Goal: Communication & Community: Answer question/provide support

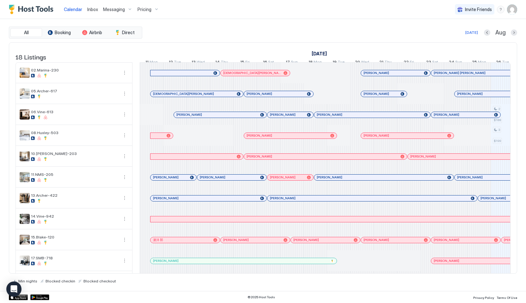
scroll to position [0, 351]
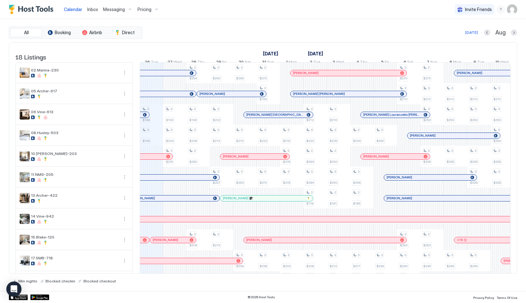
click at [146, 17] on button "Pricing" at bounding box center [148, 9] width 27 height 19
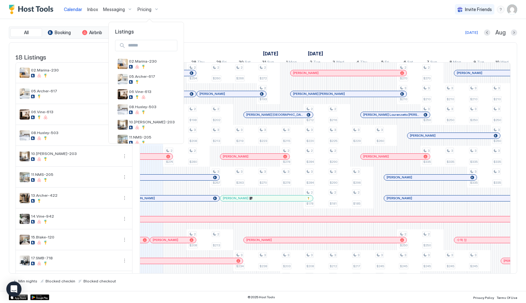
click at [146, 11] on div at bounding box center [263, 151] width 526 height 303
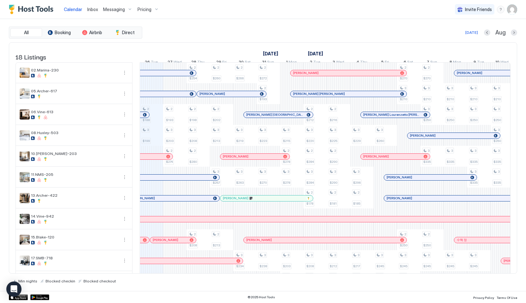
click at [146, 11] on span "Pricing" at bounding box center [145, 10] width 14 height 6
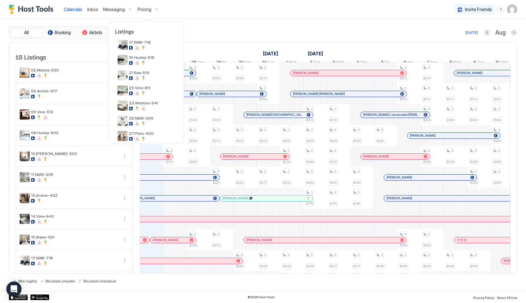
scroll to position [192, 0]
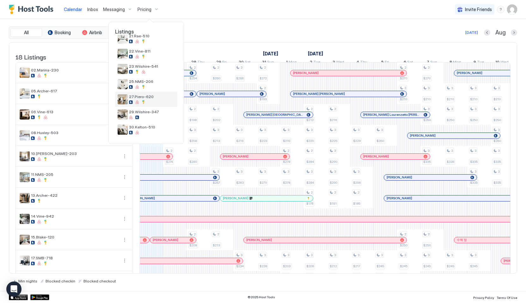
click at [143, 100] on div "27.Piero-620" at bounding box center [152, 99] width 46 height 10
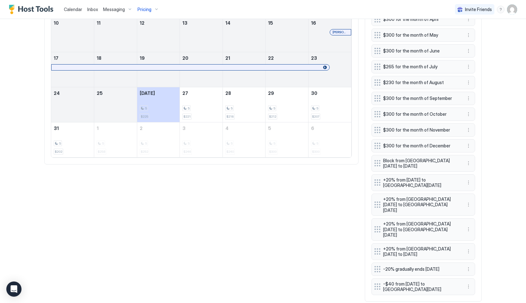
scroll to position [310, 0]
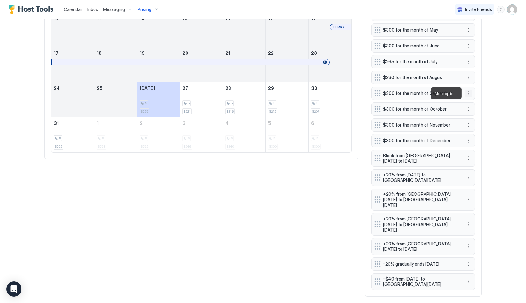
click at [468, 93] on button "More options" at bounding box center [469, 94] width 8 height 8
click at [471, 101] on div "Edit" at bounding box center [475, 102] width 14 height 5
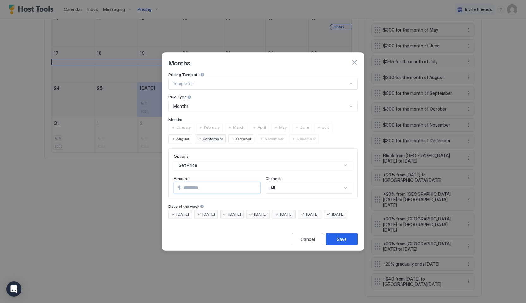
drag, startPoint x: 191, startPoint y: 183, endPoint x: 176, endPoint y: 183, distance: 15.2
click at [176, 183] on div "$ ***" at bounding box center [217, 187] width 87 height 11
type input "***"
click at [343, 245] on button "Save" at bounding box center [342, 239] width 32 height 12
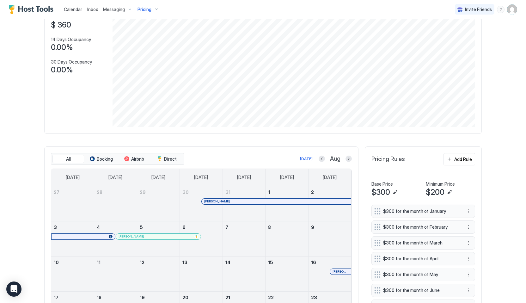
scroll to position [0, 0]
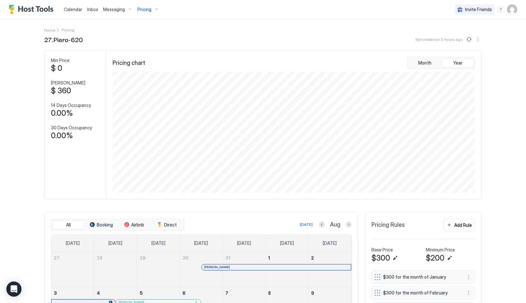
click at [148, 8] on span "Pricing" at bounding box center [145, 10] width 14 height 6
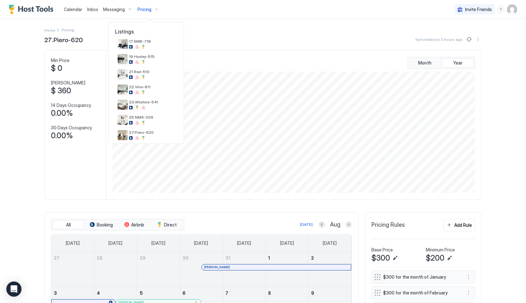
scroll to position [162, 0]
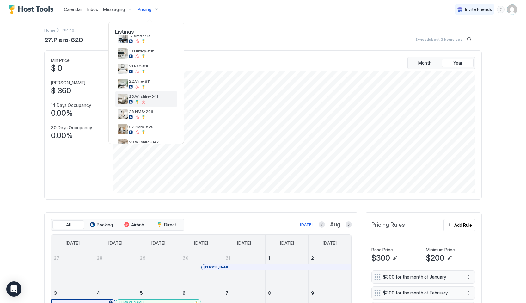
click at [151, 103] on div at bounding box center [152, 102] width 46 height 4
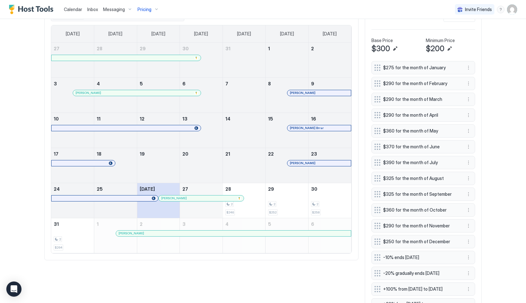
scroll to position [211, 0]
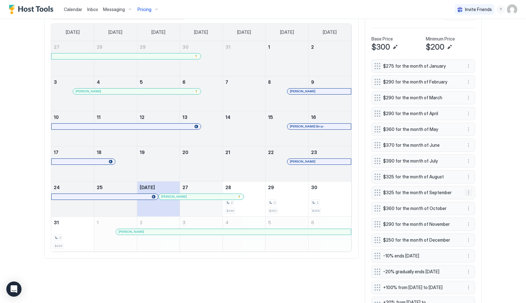
click at [469, 192] on button "More options" at bounding box center [469, 193] width 8 height 8
click at [476, 203] on span "Edit" at bounding box center [478, 201] width 7 height 5
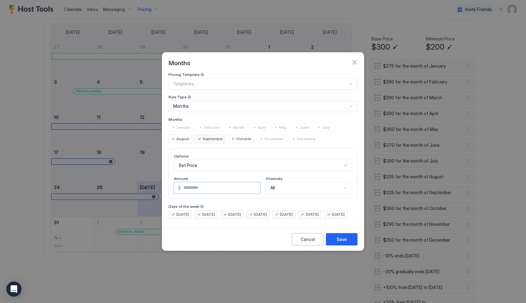
click at [195, 186] on input "***" at bounding box center [220, 188] width 79 height 11
type input "*"
type input "***"
click at [344, 243] on div "Save" at bounding box center [342, 239] width 10 height 7
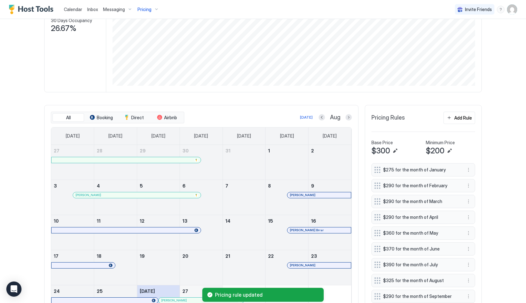
scroll to position [0, 0]
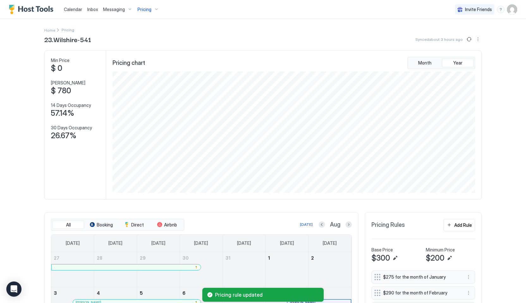
click at [146, 11] on span "Pricing" at bounding box center [145, 10] width 14 height 6
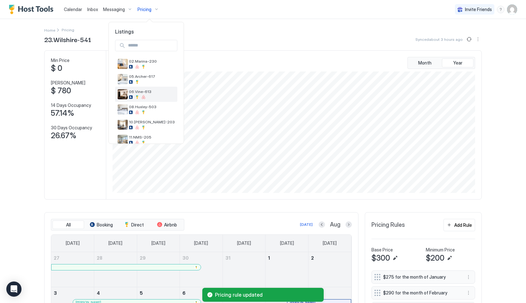
scroll to position [192, 0]
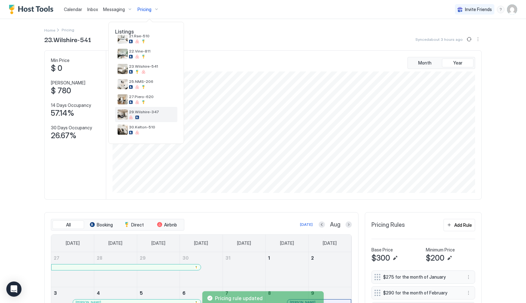
click at [142, 112] on span "29.Wilshire-347" at bounding box center [152, 111] width 46 height 5
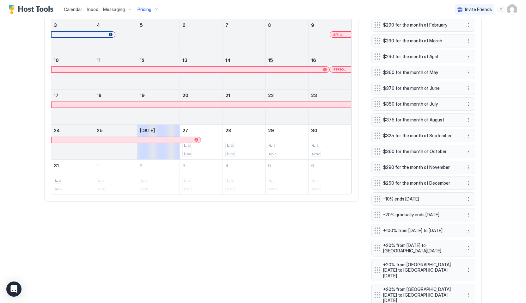
scroll to position [270, 0]
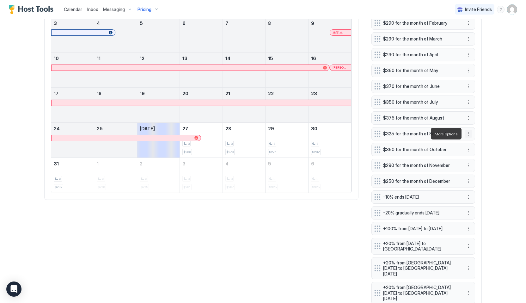
click at [469, 134] on button "More options" at bounding box center [469, 134] width 8 height 8
click at [474, 144] on div "Edit" at bounding box center [475, 142] width 14 height 5
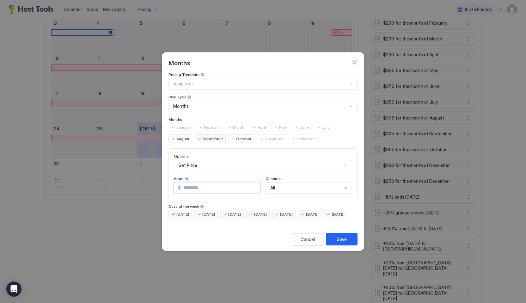
drag, startPoint x: 208, startPoint y: 182, endPoint x: 163, endPoint y: 182, distance: 44.3
click at [163, 182] on div "Pricing Template Templates... Rule Type Months Months January February March Ap…" at bounding box center [263, 148] width 202 height 153
type input "***"
click at [342, 243] on div "Save" at bounding box center [342, 239] width 10 height 7
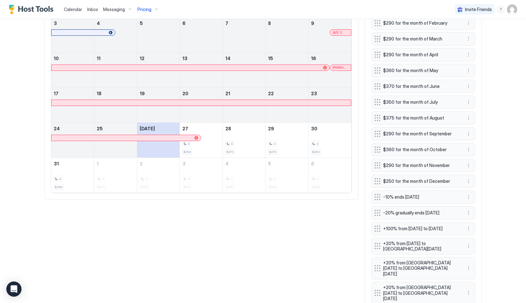
click at [123, 5] on div "Messaging" at bounding box center [118, 9] width 34 height 11
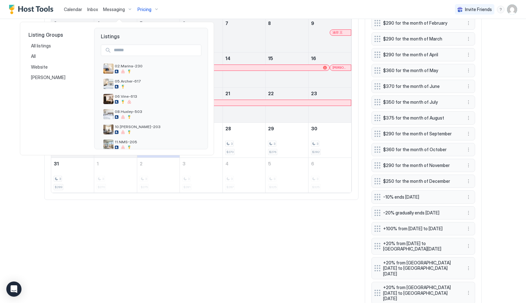
click at [93, 10] on div at bounding box center [263, 151] width 526 height 303
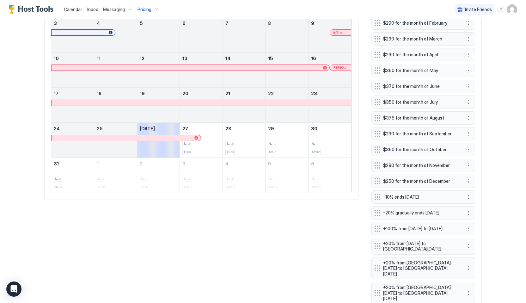
click at [93, 10] on span "Inbox" at bounding box center [92, 9] width 11 height 5
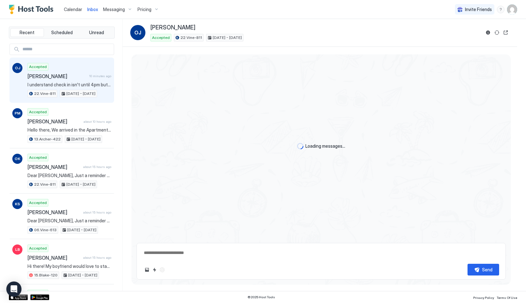
scroll to position [117, 0]
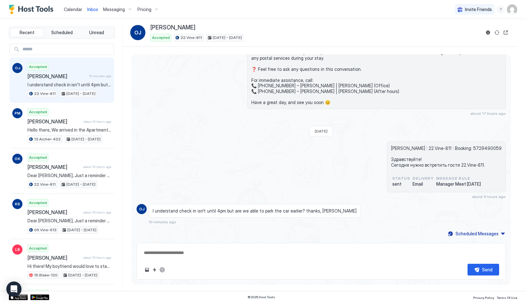
click at [72, 6] on link "Calendar" at bounding box center [73, 9] width 18 height 7
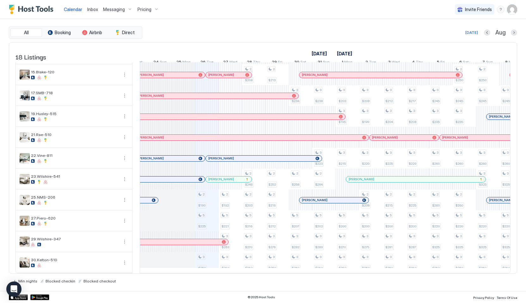
click at [175, 137] on div at bounding box center [174, 137] width 5 height 5
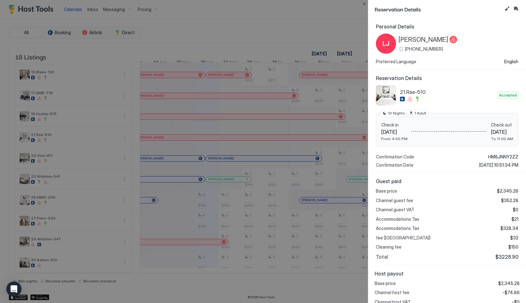
click at [409, 38] on span "[PERSON_NAME]" at bounding box center [424, 40] width 50 height 8
click at [367, 2] on button "Close" at bounding box center [365, 4] width 8 height 8
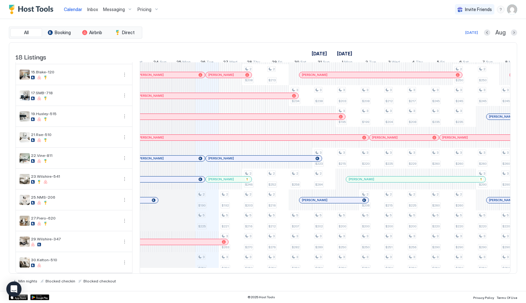
click at [92, 7] on span "Inbox" at bounding box center [92, 9] width 11 height 5
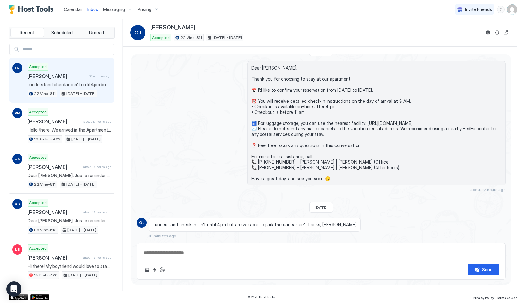
scroll to position [117, 0]
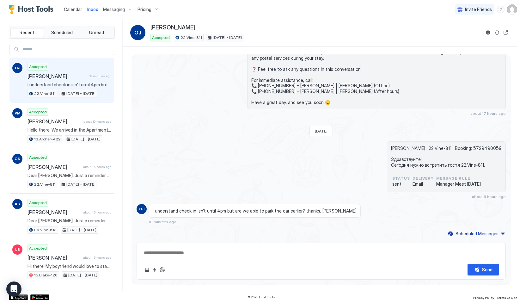
click at [196, 209] on span "I understand check in isn't until 4pm but are we able to park the car earlier? …" at bounding box center [255, 211] width 204 height 6
copy span "I understand check in isn't until 4pm but are we able to park the car earlier? …"
click at [187, 253] on textarea at bounding box center [321, 253] width 356 height 12
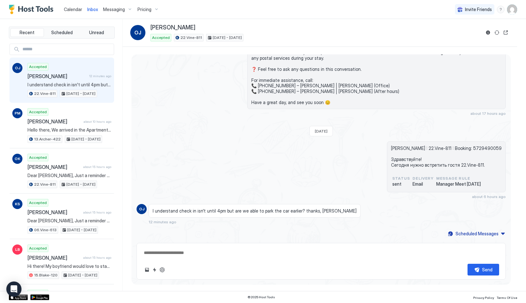
paste textarea "**********"
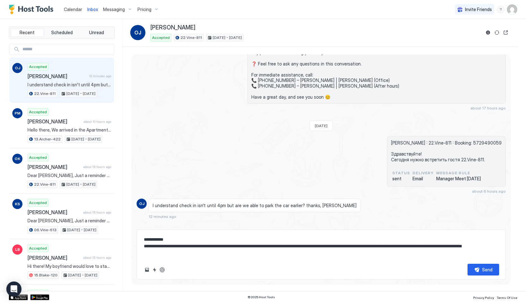
scroll to position [130, 0]
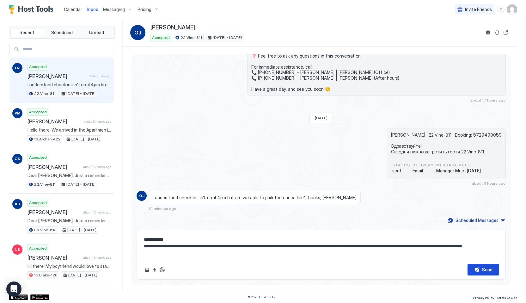
type textarea "**********"
click at [486, 270] on div "Send" at bounding box center [487, 269] width 10 height 7
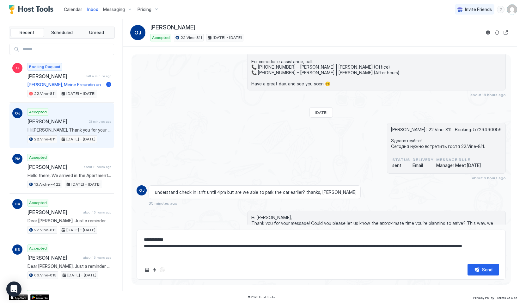
scroll to position [154, 0]
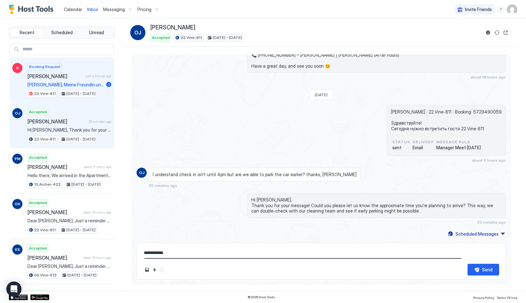
click at [69, 75] on span "[PERSON_NAME]" at bounding box center [55, 76] width 55 height 6
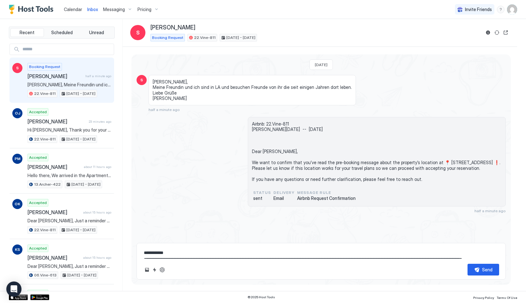
drag, startPoint x: 251, startPoint y: 156, endPoint x: 437, endPoint y: 194, distance: 190.1
click at [437, 194] on div "Airbnb: 22.Vine-811 [PERSON_NAME][DATE] -- [DATE] Dear [PERSON_NAME], We want t…" at bounding box center [377, 162] width 258 height 90
copy span "Dear [PERSON_NAME], We want to confirm that you’ve read the pre-booking message…"
click at [320, 251] on textarea "**********" at bounding box center [321, 253] width 356 height 12
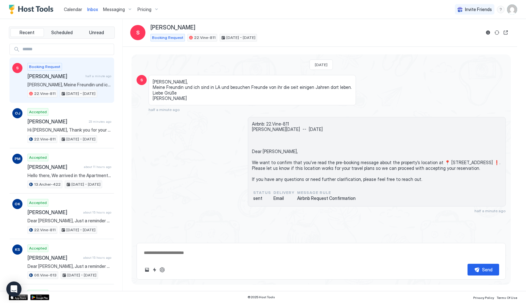
paste textarea "**********"
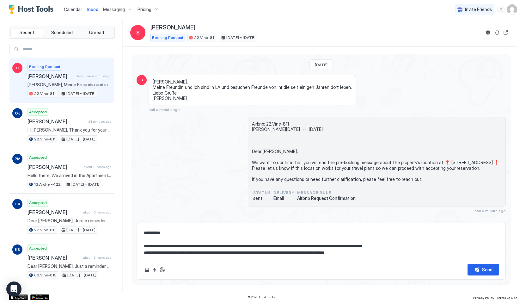
scroll to position [13, 0]
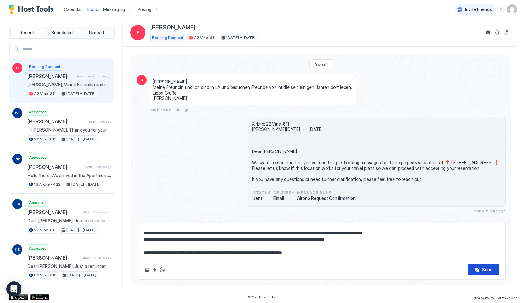
type textarea "**********"
click at [486, 269] on div "Send" at bounding box center [487, 269] width 10 height 7
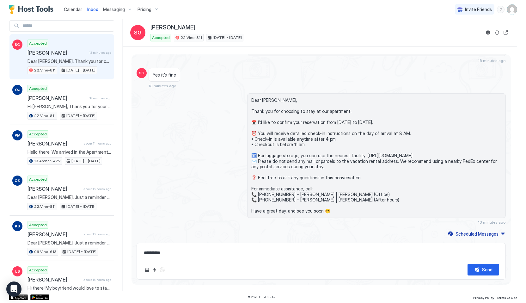
scroll to position [219, 0]
click at [73, 12] on span "Calendar" at bounding box center [73, 9] width 18 height 5
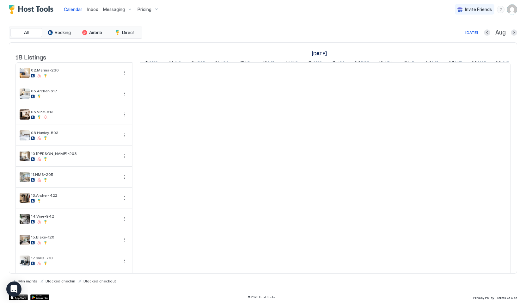
scroll to position [0, 351]
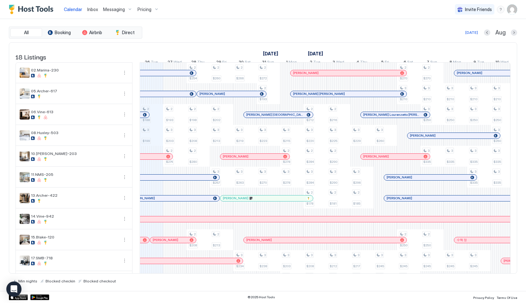
click at [94, 12] on span "Inbox" at bounding box center [92, 9] width 11 height 5
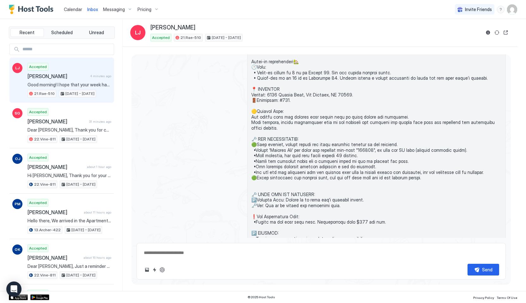
scroll to position [920, 0]
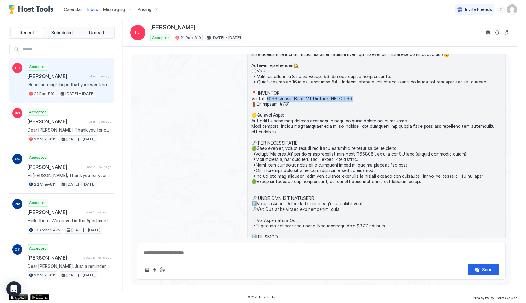
drag, startPoint x: 269, startPoint y: 94, endPoint x: 388, endPoint y: 93, distance: 118.6
click at [388, 93] on span at bounding box center [376, 220] width 251 height 349
copy span "[GEOGRAPHIC_DATA]. 🚪Ap"
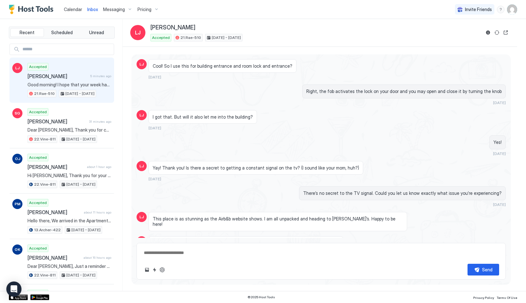
scroll to position [1836, 0]
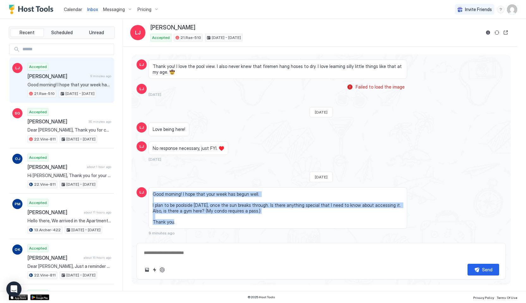
drag, startPoint x: 150, startPoint y: 181, endPoint x: 183, endPoint y: 211, distance: 44.8
click at [183, 211] on div "Good morning! I hope that your week has begun well. I plan to be poolside [DATE…" at bounding box center [278, 207] width 259 height 41
copy span "Good morning! I hope that your week has begun well. I plan to be poolside [DATE…"
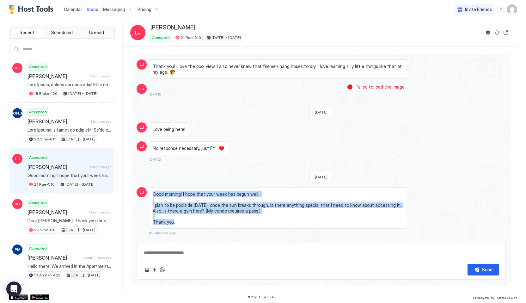
copy span "Good morning! I hope that your week has begun well. I plan to be poolside [DATE…"
click at [198, 212] on span "Good morning! I hope that your week has begun well. I plan to be poolside [DATE…" at bounding box center [278, 207] width 251 height 33
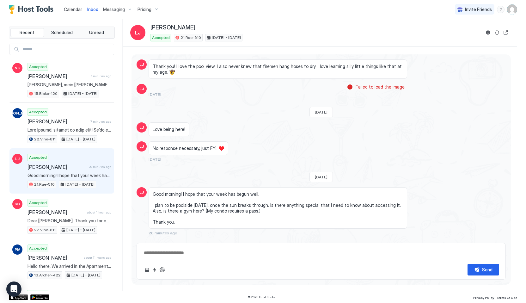
click at [194, 203] on span "Good morning! I hope that your week has begun well. I plan to be poolside [DATE…" at bounding box center [278, 207] width 251 height 33
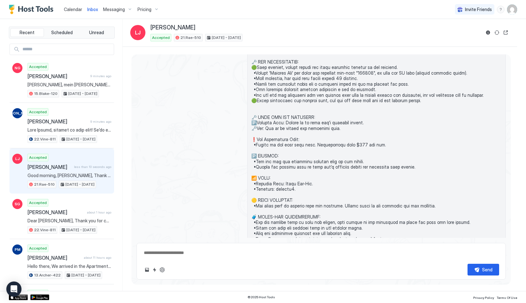
scroll to position [1044, 0]
